Goal: Use online tool/utility: Utilize a website feature to perform a specific function

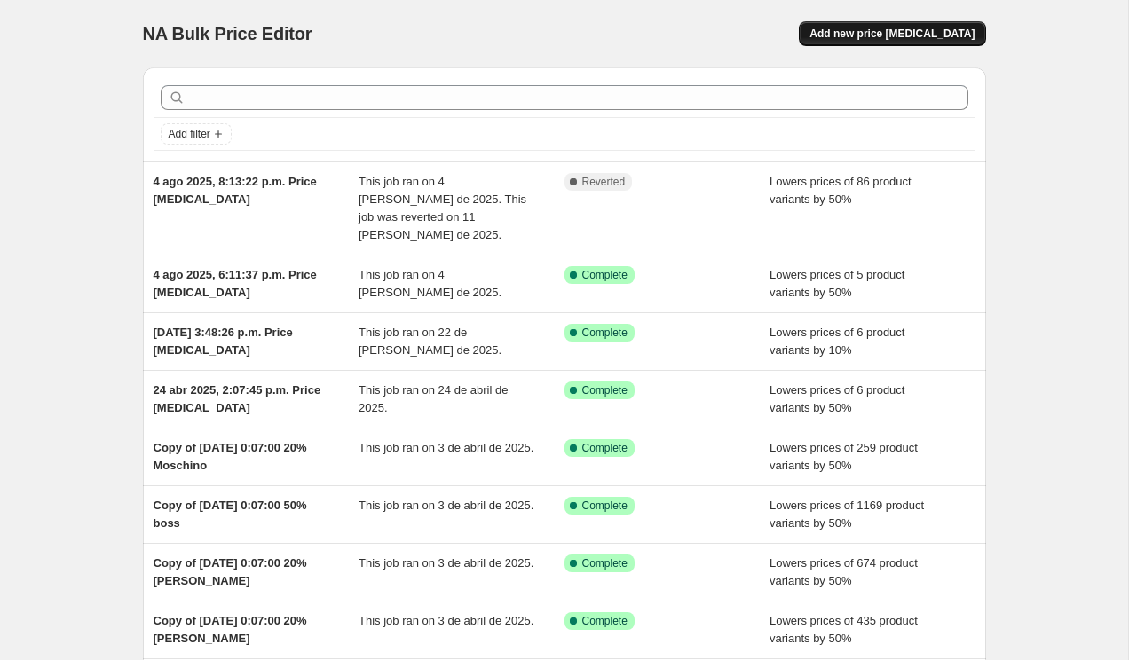
click at [859, 27] on button "Add new price [MEDICAL_DATA]" at bounding box center [892, 33] width 186 height 25
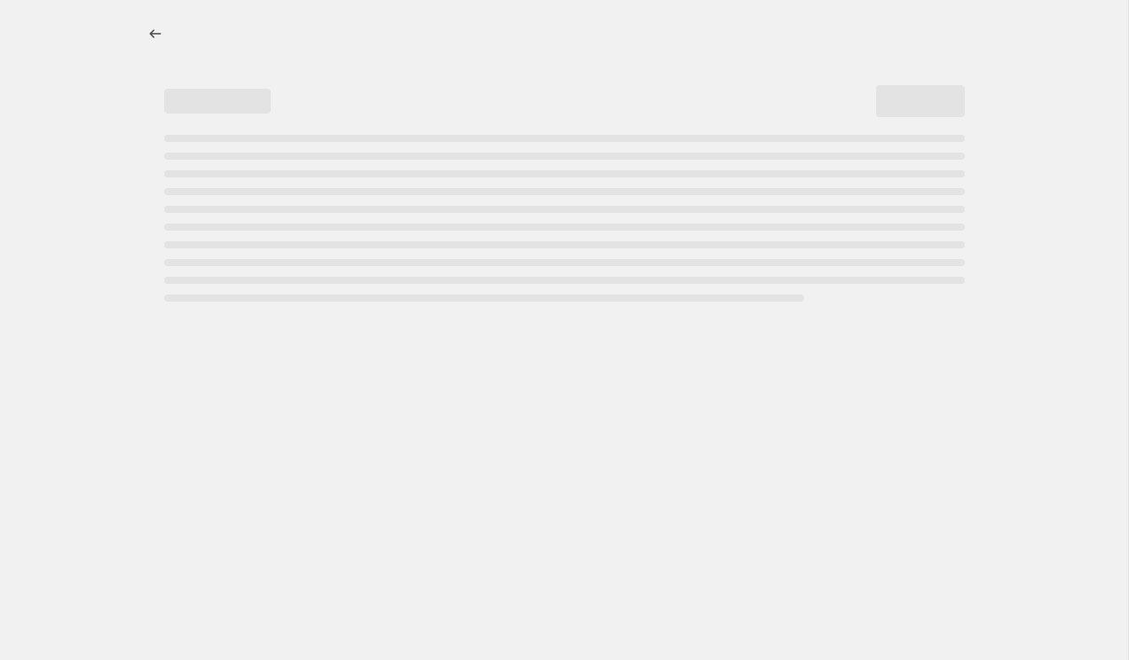
select select "percentage"
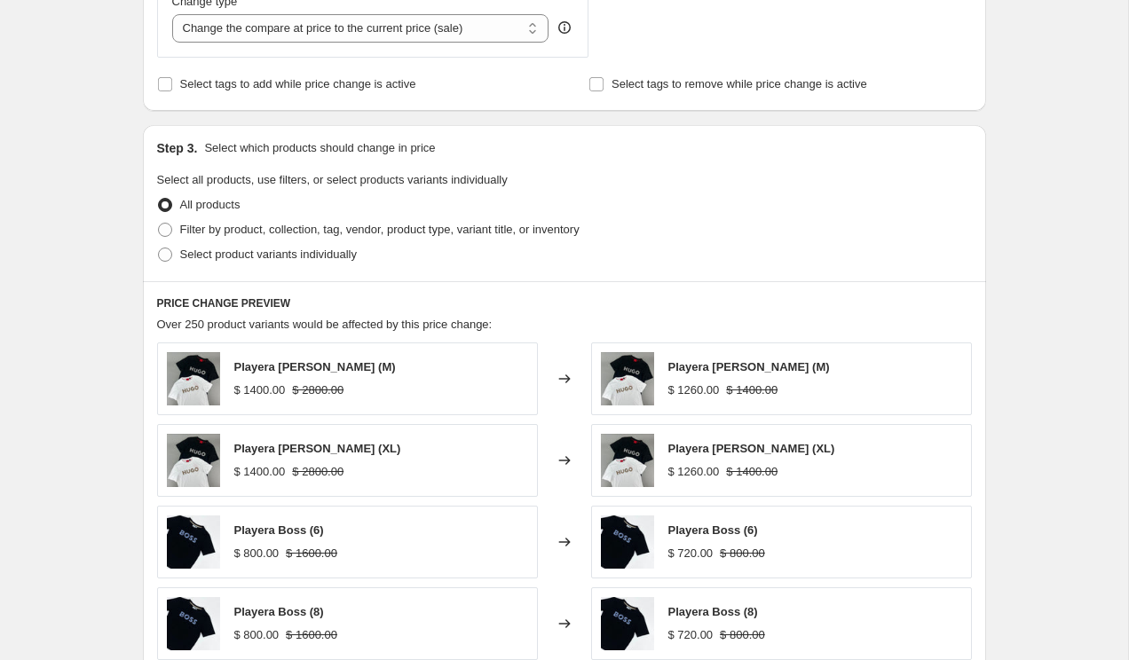
scroll to position [722, 0]
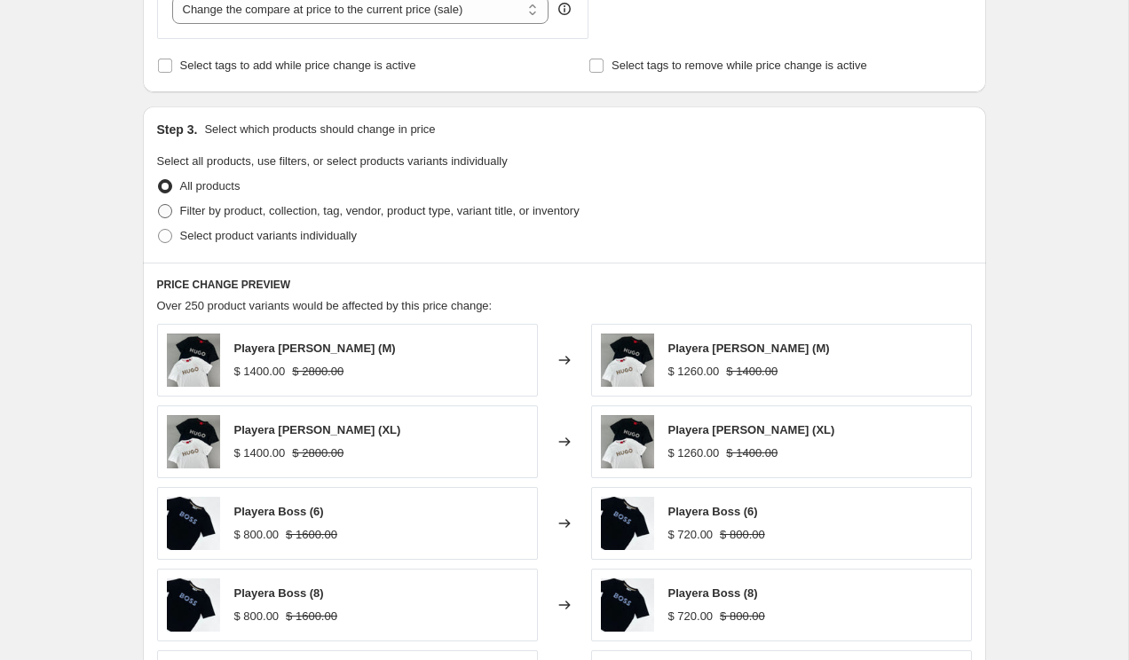
click at [170, 212] on span at bounding box center [165, 211] width 14 height 14
click at [159, 205] on input "Filter by product, collection, tag, vendor, product type, variant title, or inv…" at bounding box center [158, 204] width 1 height 1
radio input "true"
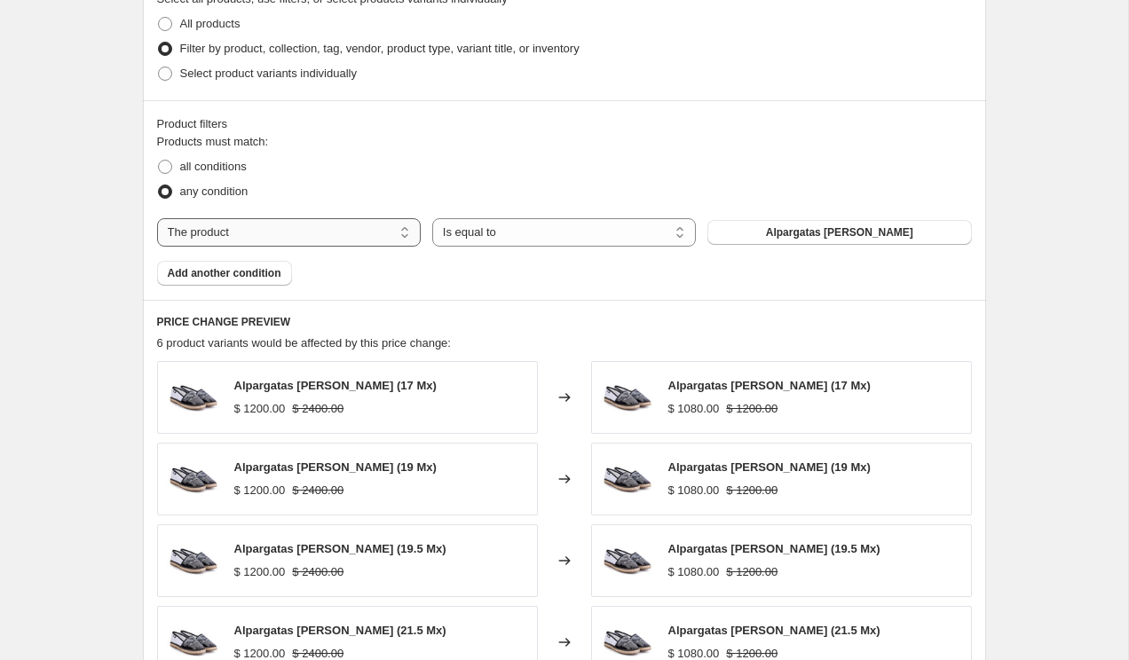
scroll to position [892, 0]
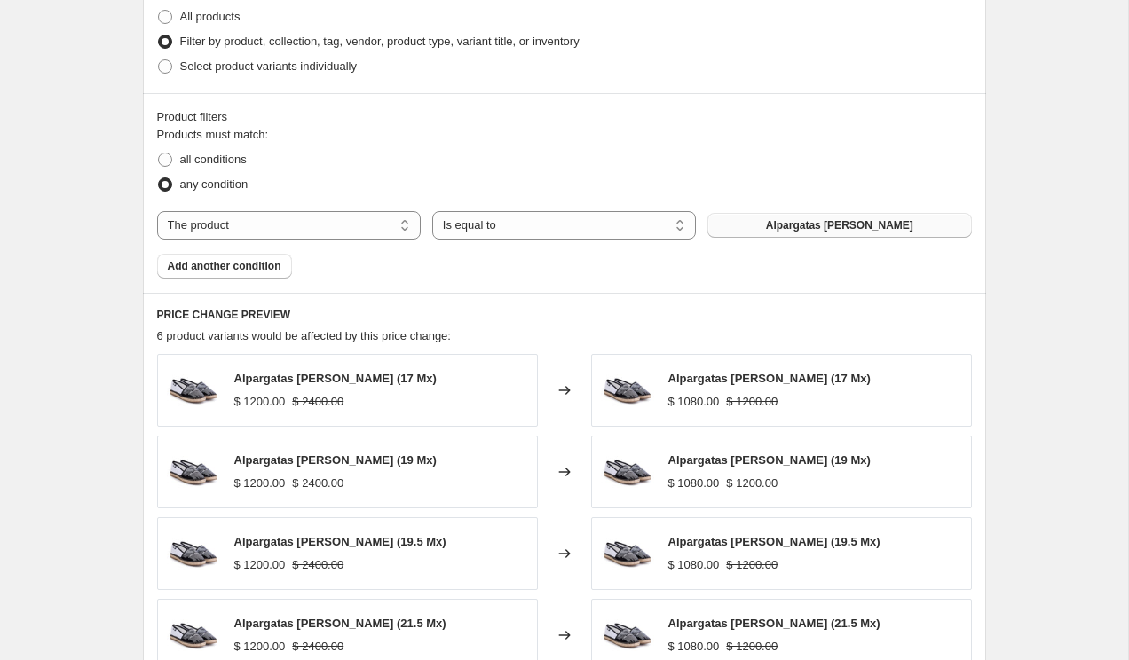
click at [864, 230] on span "Alpargatas [PERSON_NAME]" at bounding box center [839, 225] width 147 height 14
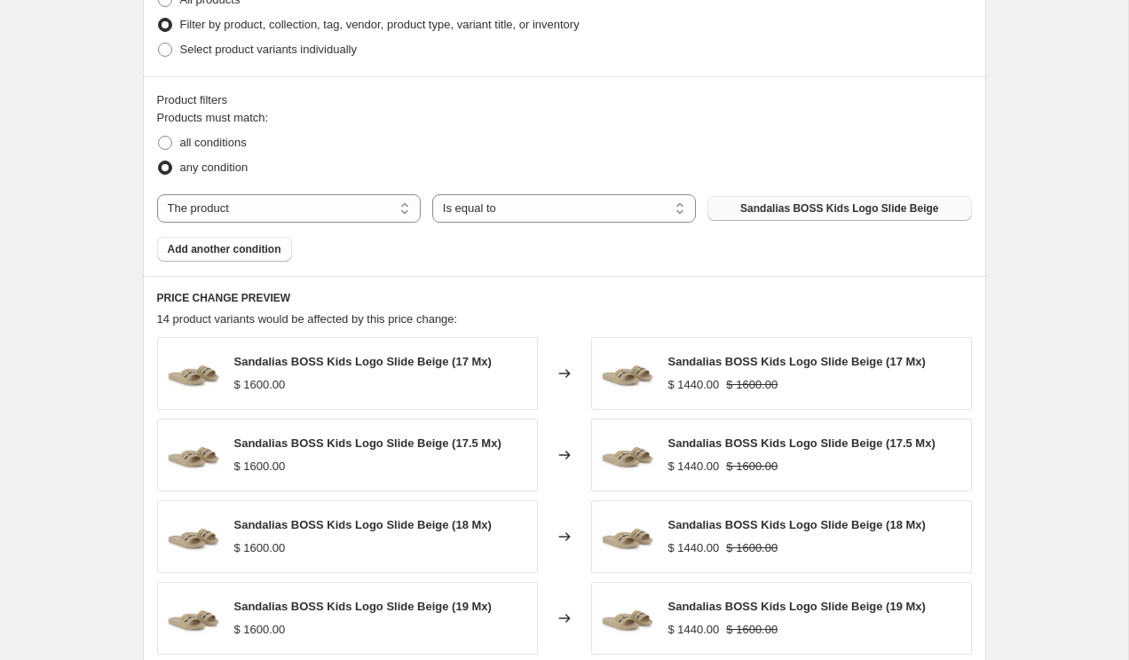
scroll to position [1313, 0]
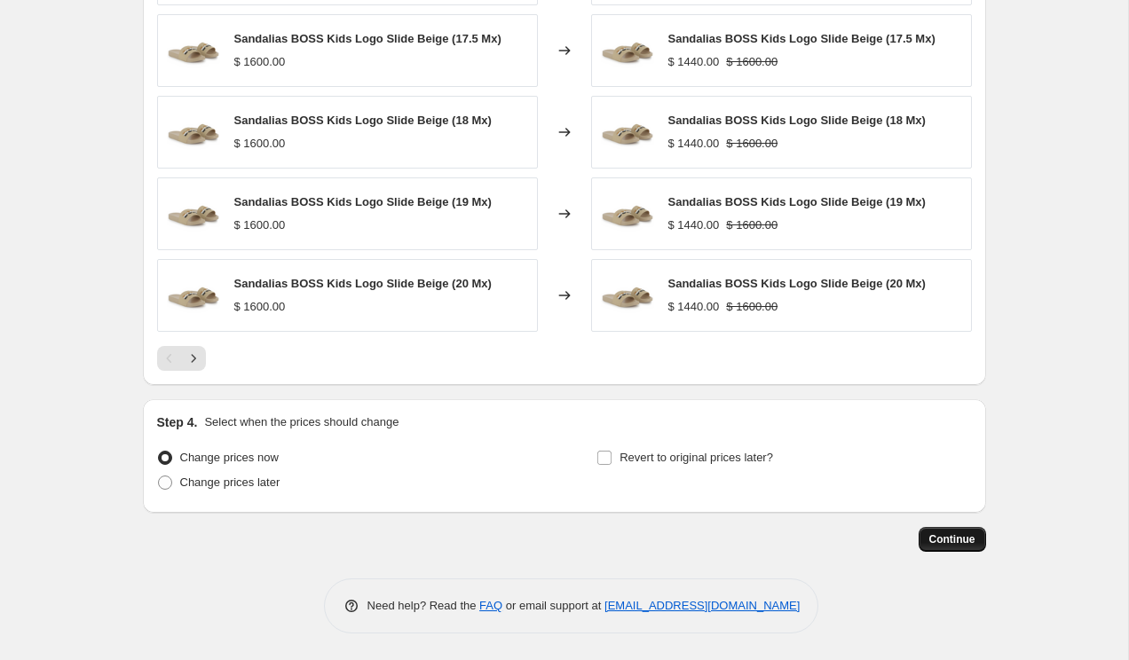
click at [948, 538] on span "Continue" at bounding box center [952, 539] width 46 height 14
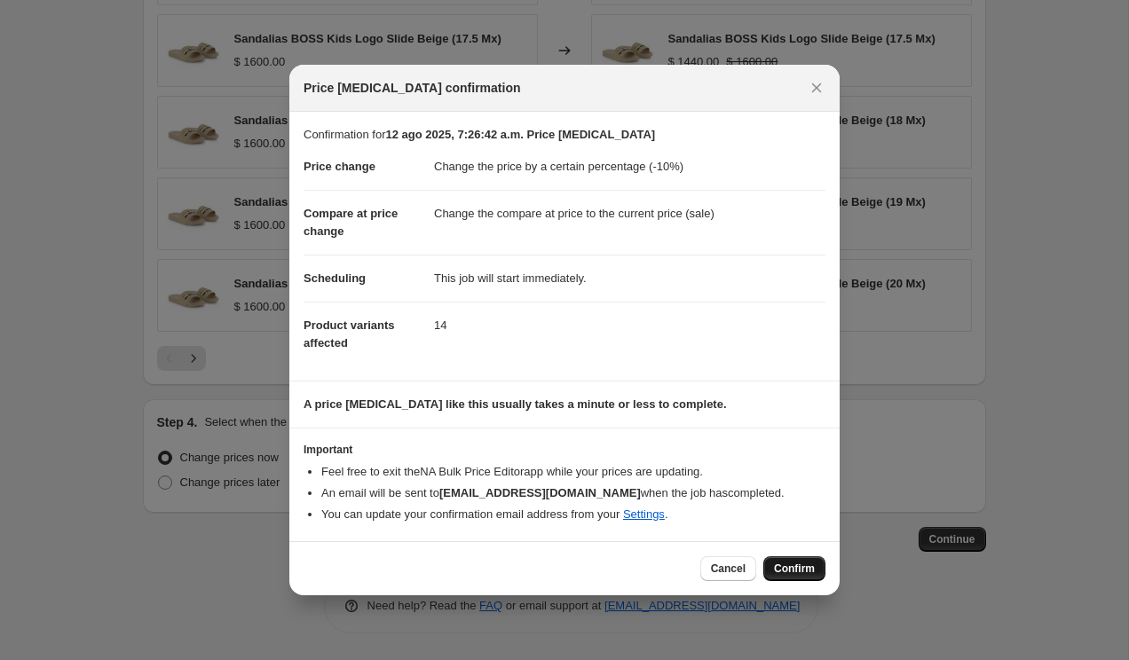
click at [788, 563] on span "Confirm" at bounding box center [794, 569] width 41 height 14
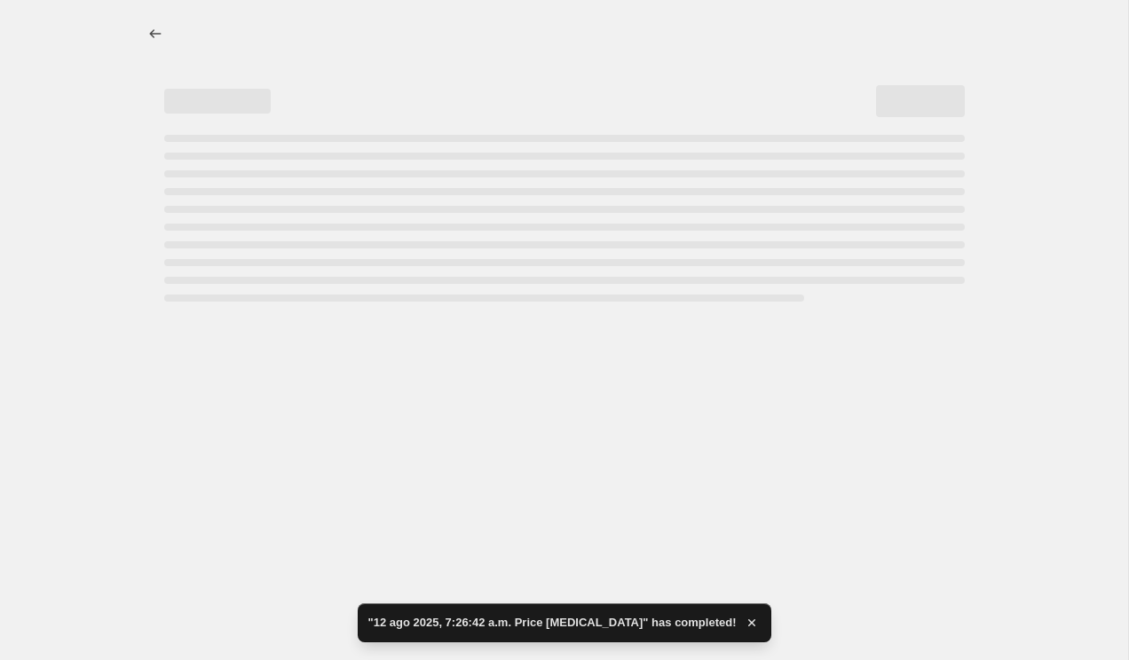
select select "percentage"
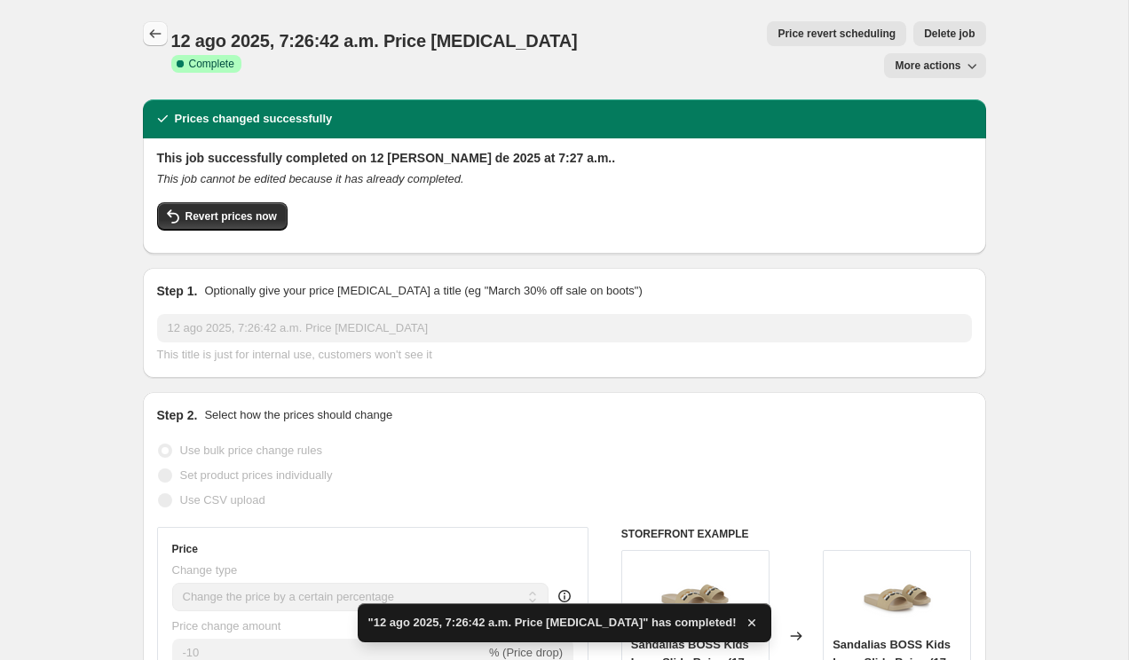
click at [147, 28] on icon "Price change jobs" at bounding box center [155, 34] width 18 height 18
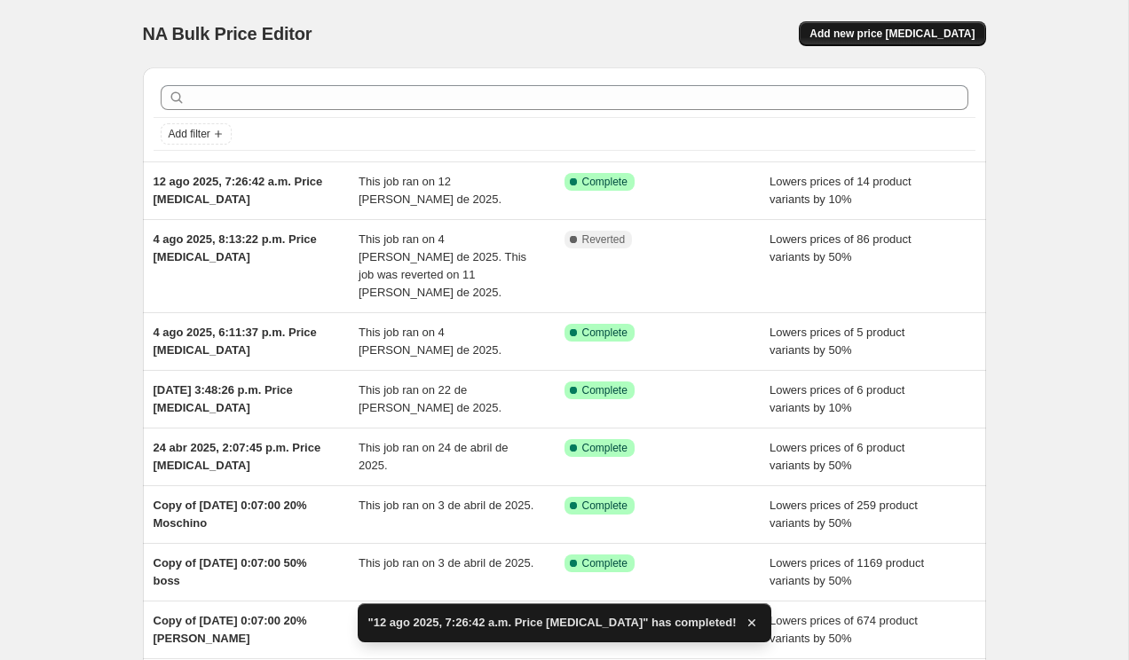
click at [888, 31] on span "Add new price [MEDICAL_DATA]" at bounding box center [891, 34] width 165 height 14
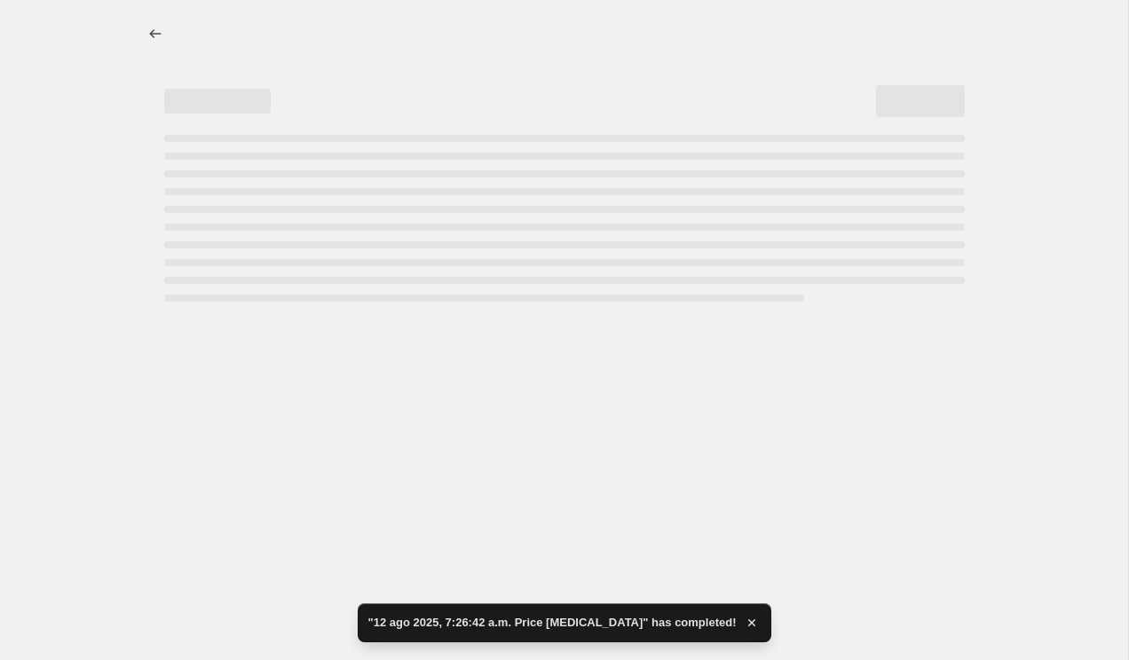
select select "percentage"
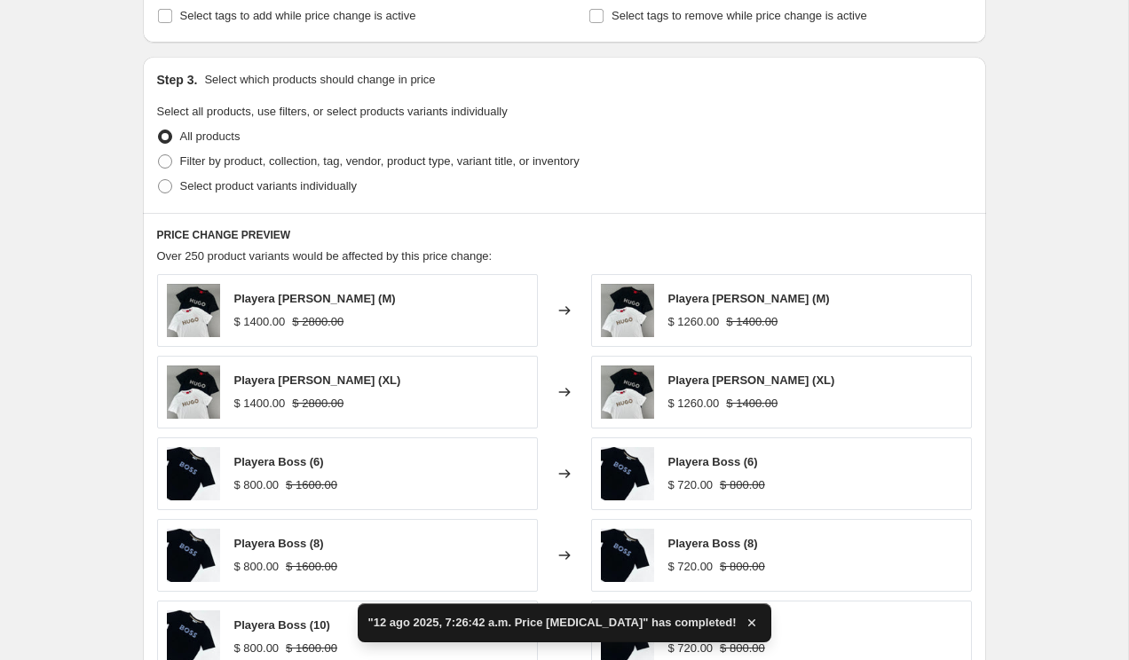
scroll to position [552, 0]
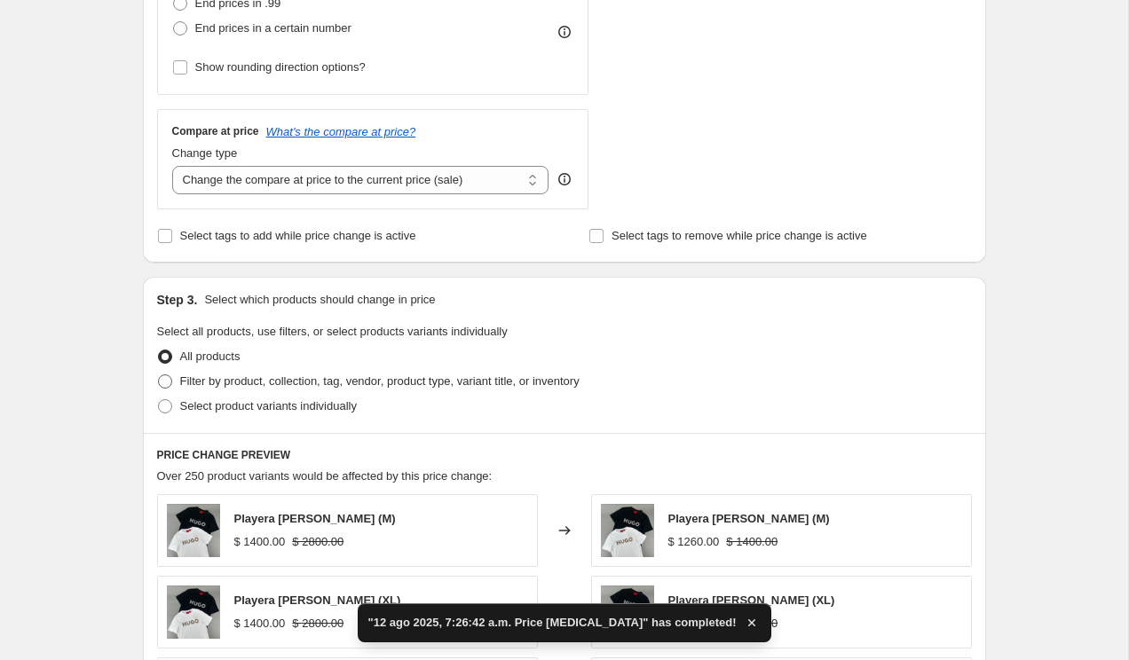
click at [164, 381] on span at bounding box center [165, 382] width 14 height 14
click at [159, 375] on input "Filter by product, collection, tag, vendor, product type, variant title, or inv…" at bounding box center [158, 375] width 1 height 1
radio input "true"
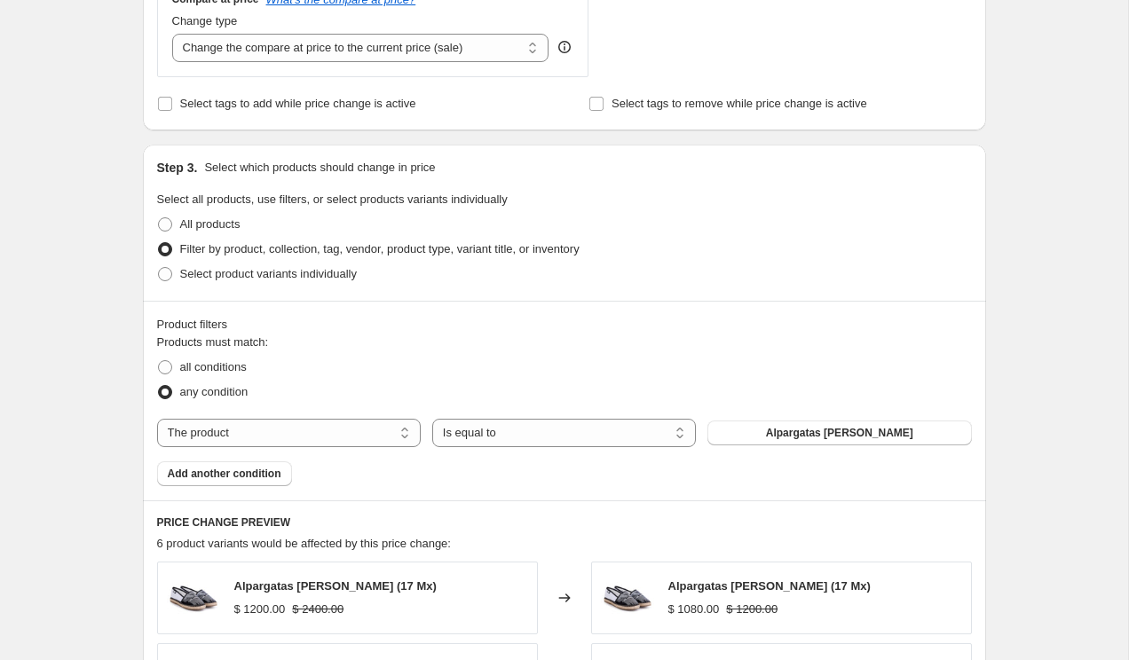
scroll to position [690, 0]
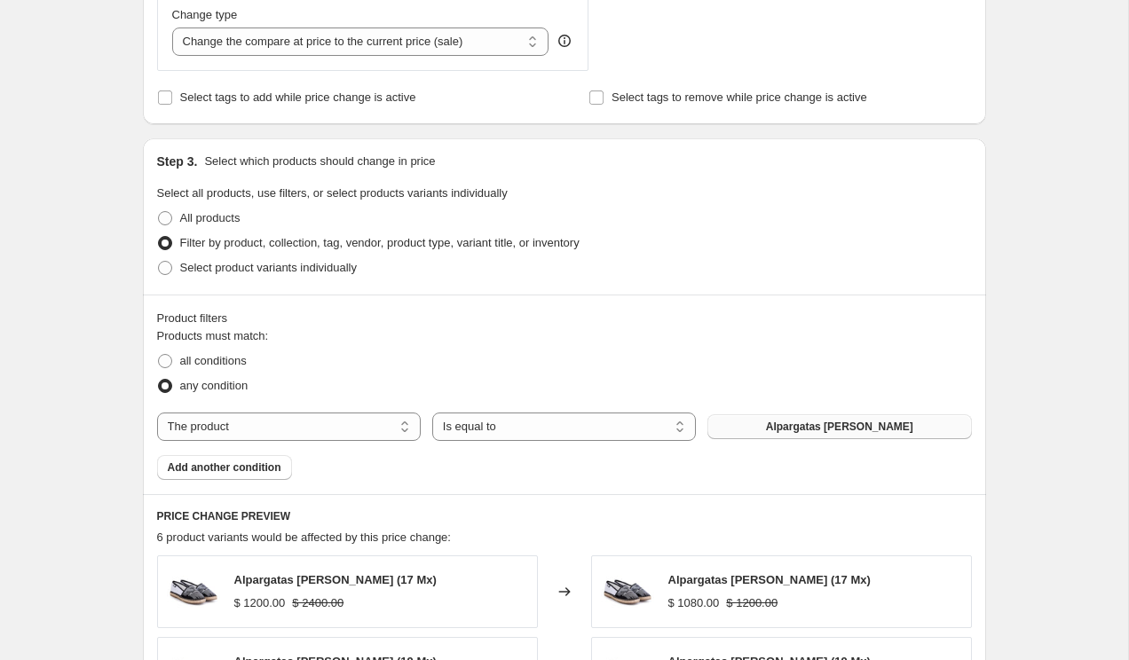
click at [812, 420] on span "Alpargatas Karl Lagerfeld" at bounding box center [839, 427] width 147 height 14
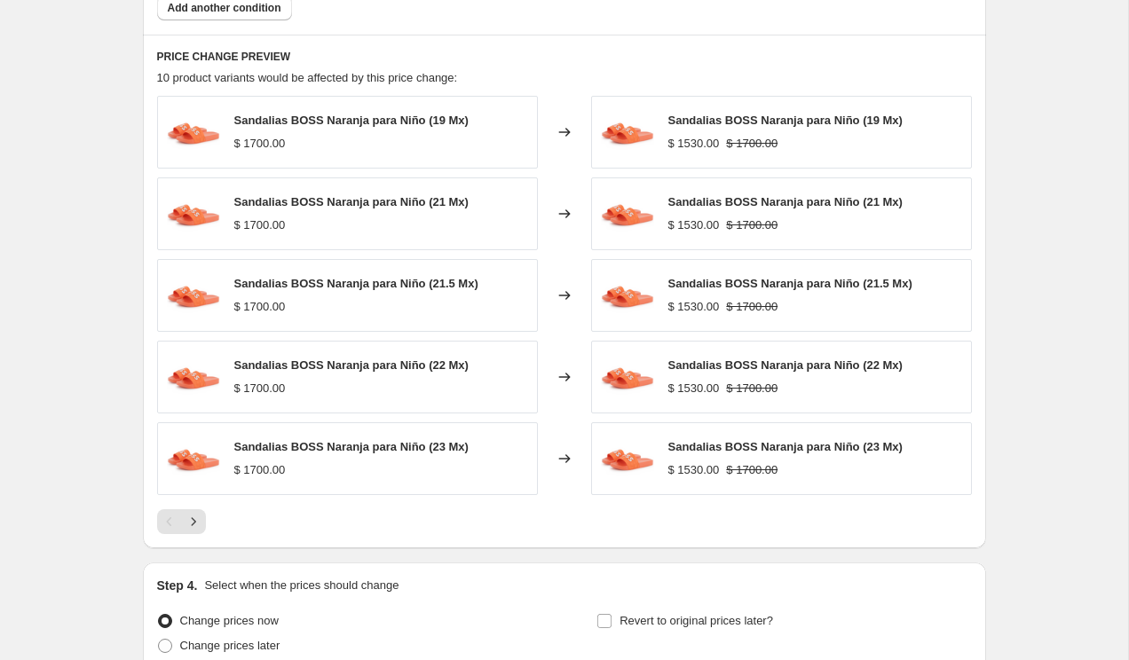
scroll to position [1313, 0]
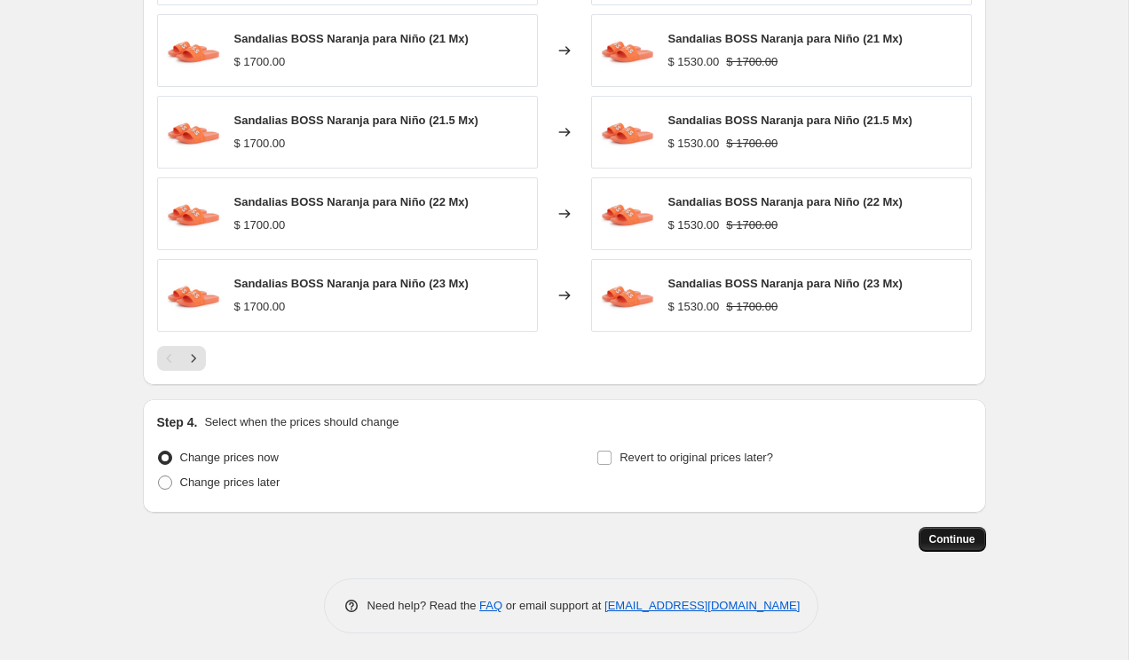
click at [965, 537] on span "Continue" at bounding box center [952, 539] width 46 height 14
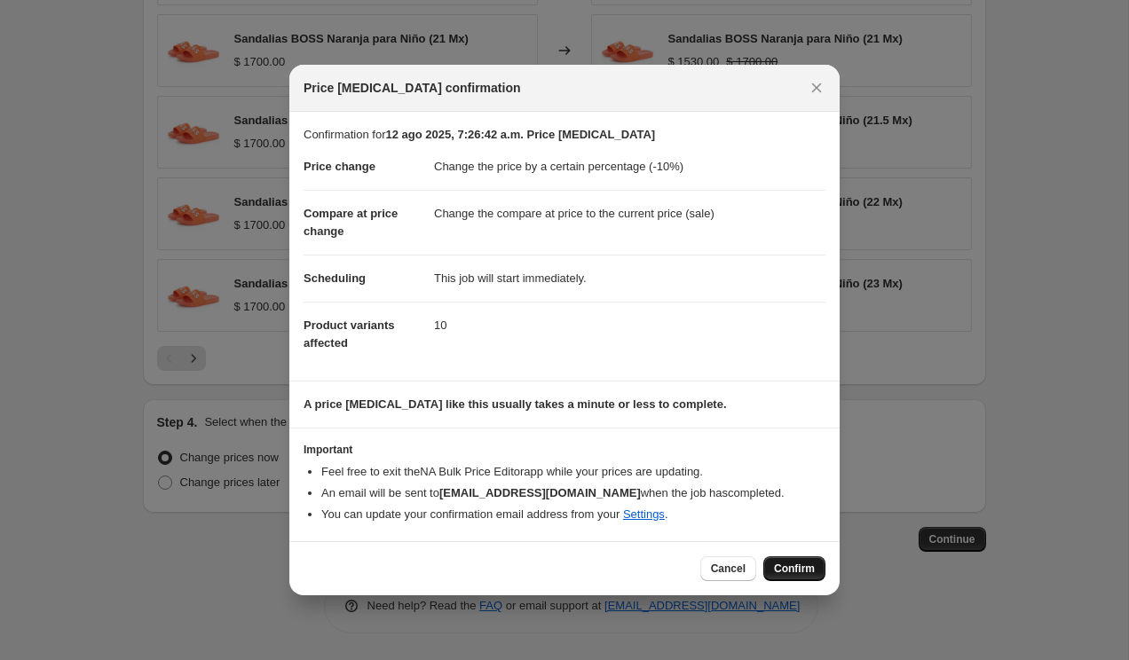
click at [786, 562] on span "Confirm" at bounding box center [794, 569] width 41 height 14
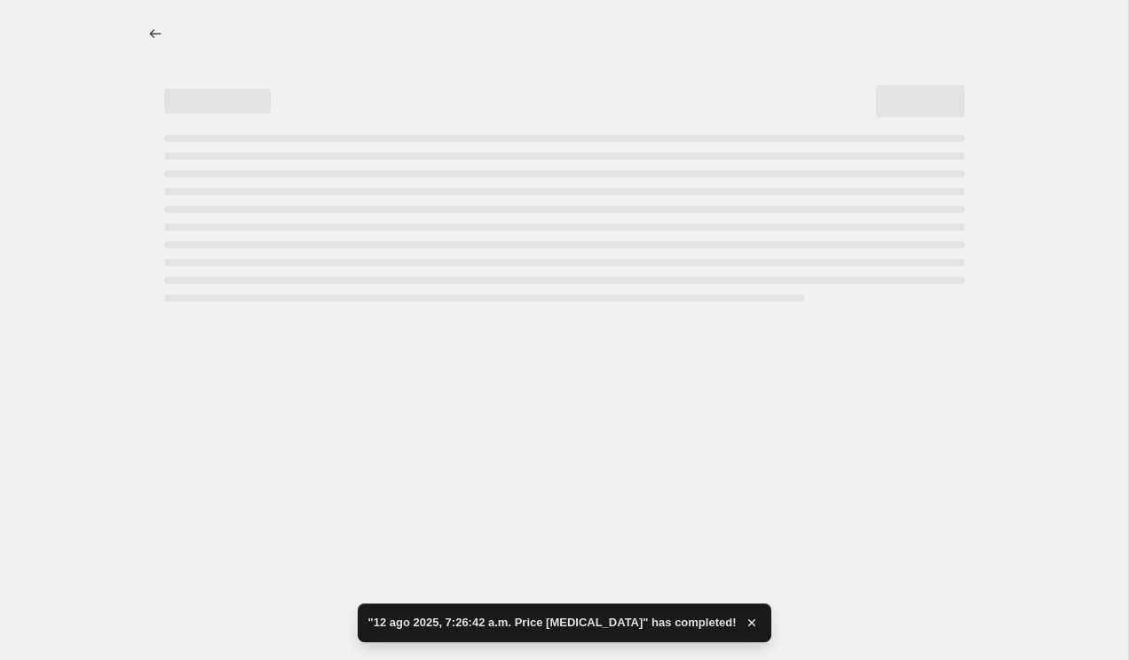
select select "percentage"
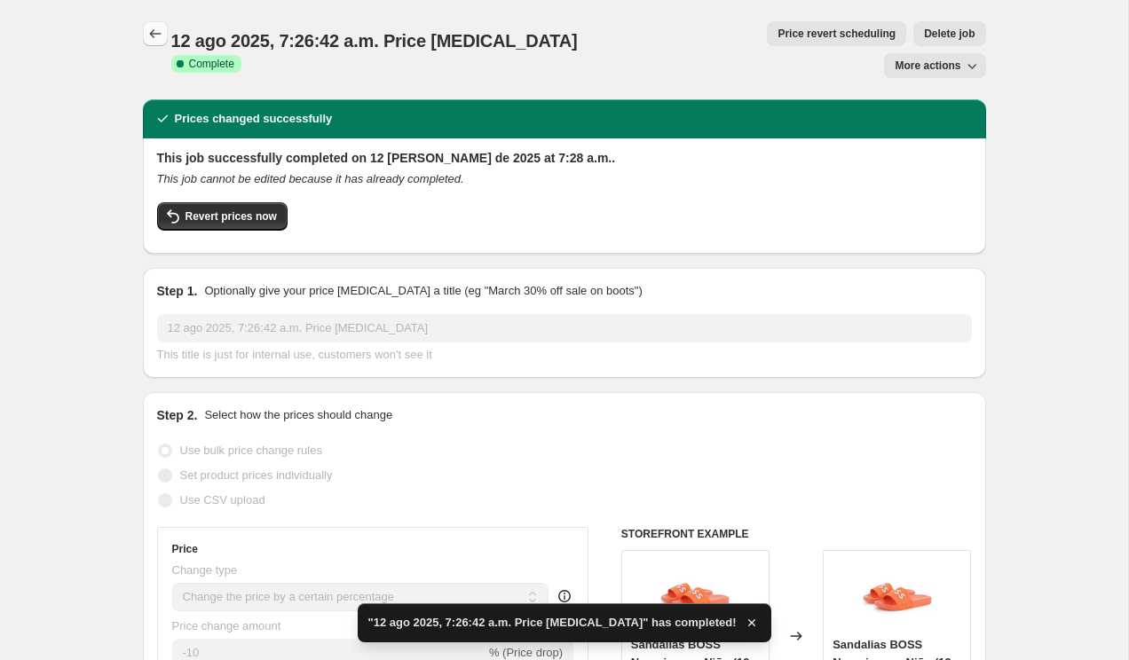
click at [158, 40] on icon "Price change jobs" at bounding box center [155, 34] width 18 height 18
